Goal: Manage account settings

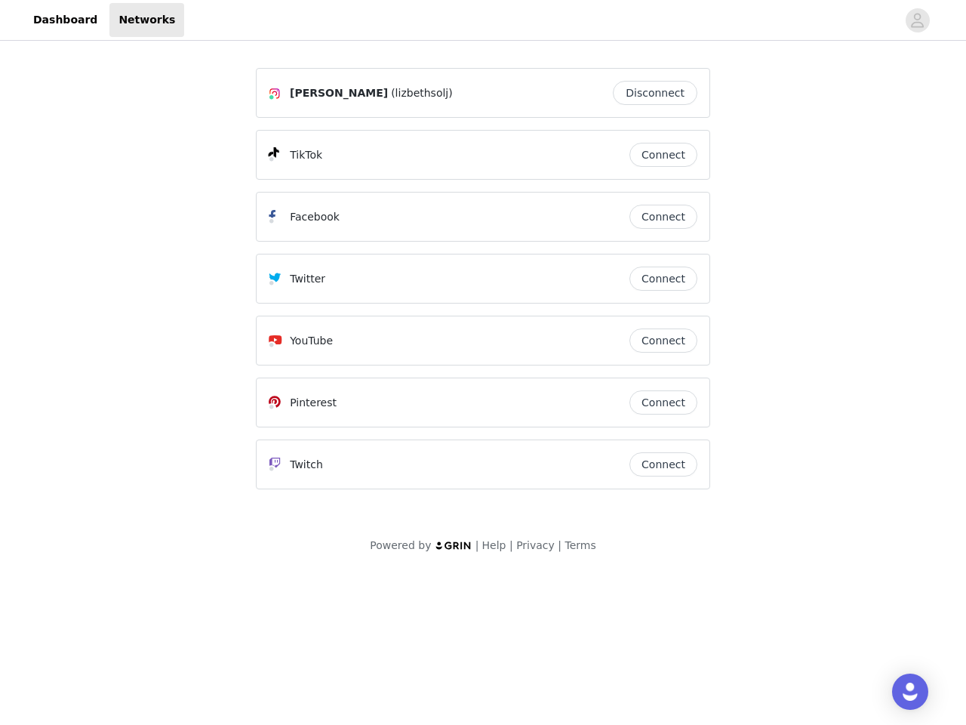
click at [483, 285] on div "Twitter" at bounding box center [449, 278] width 361 height 18
click at [483, 20] on div at bounding box center [540, 20] width 713 height 34
click at [918, 20] on icon "avatar" at bounding box center [917, 20] width 14 height 24
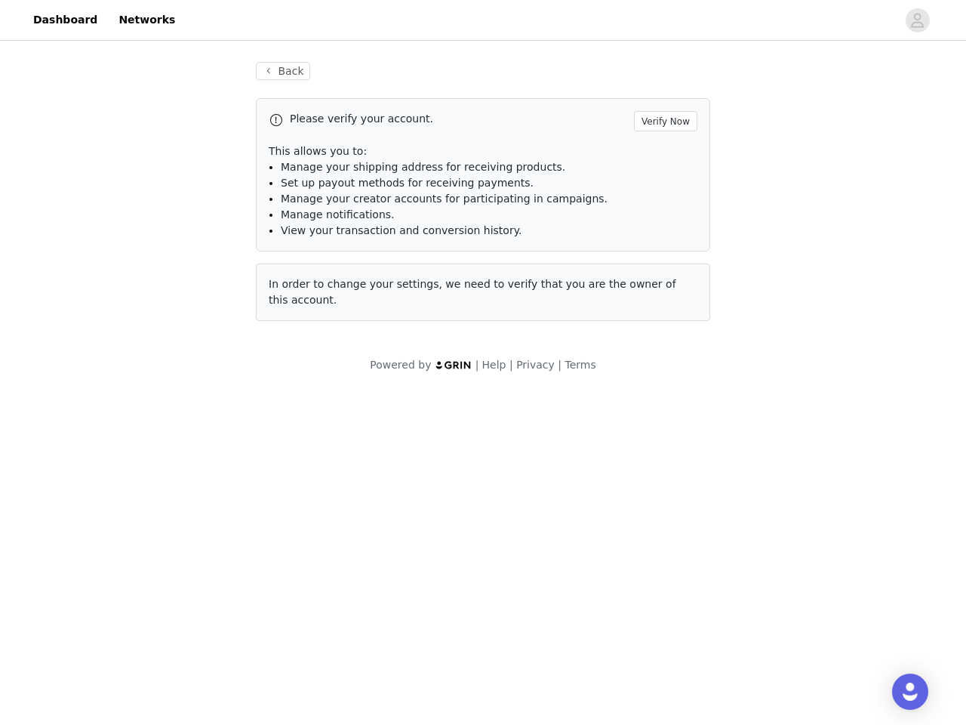
click at [663, 217] on li "Manage notifications." at bounding box center [489, 215] width 417 height 16
click at [663, 279] on span "In order to change your settings, we need to verify that you are the owner of t…" at bounding box center [473, 292] width 408 height 28
click at [663, 340] on div "Back Please verify your account. Verify Now This allows you to: Manage your shi…" at bounding box center [483, 200] width 491 height 313
click at [663, 402] on body "Dashboard Networks Back Please verify your account. Verify Now This allows you …" at bounding box center [483, 362] width 966 height 725
click at [663, 464] on body "Dashboard Networks Back Please verify your account. Verify Now This allows you …" at bounding box center [483, 362] width 966 height 725
